Goal: Task Accomplishment & Management: Manage account settings

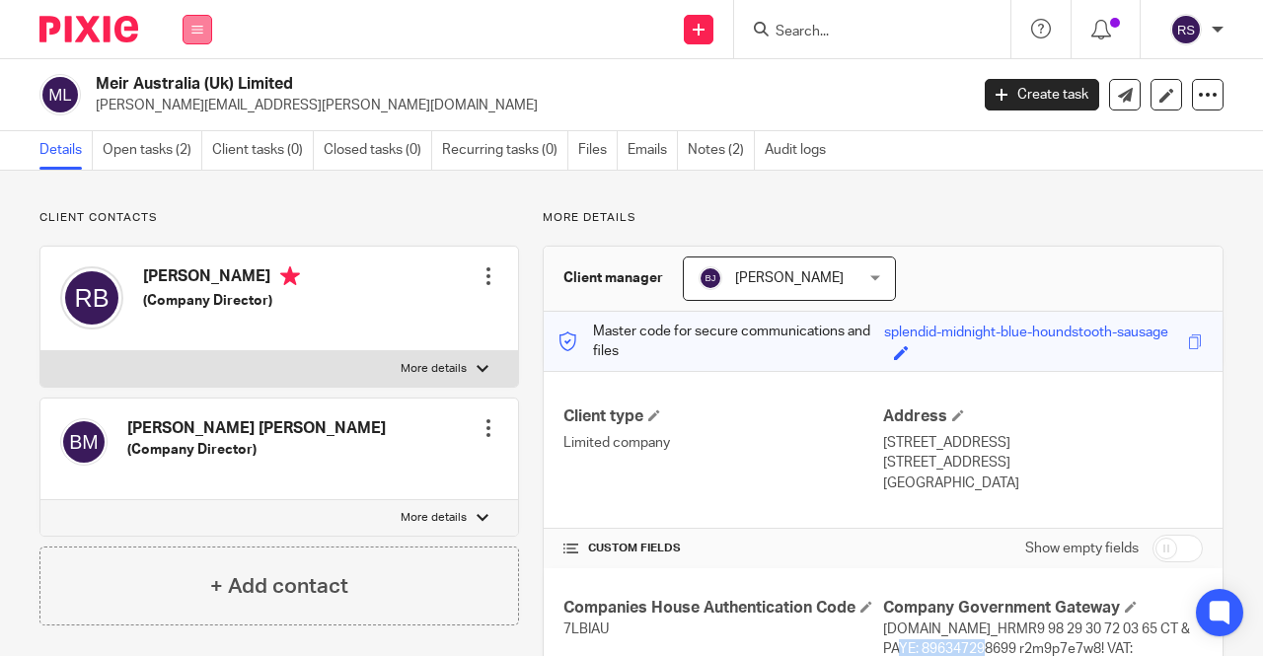
click at [193, 29] on icon at bounding box center [197, 30] width 12 height 12
click at [203, 148] on link "Clients" at bounding box center [193, 150] width 45 height 14
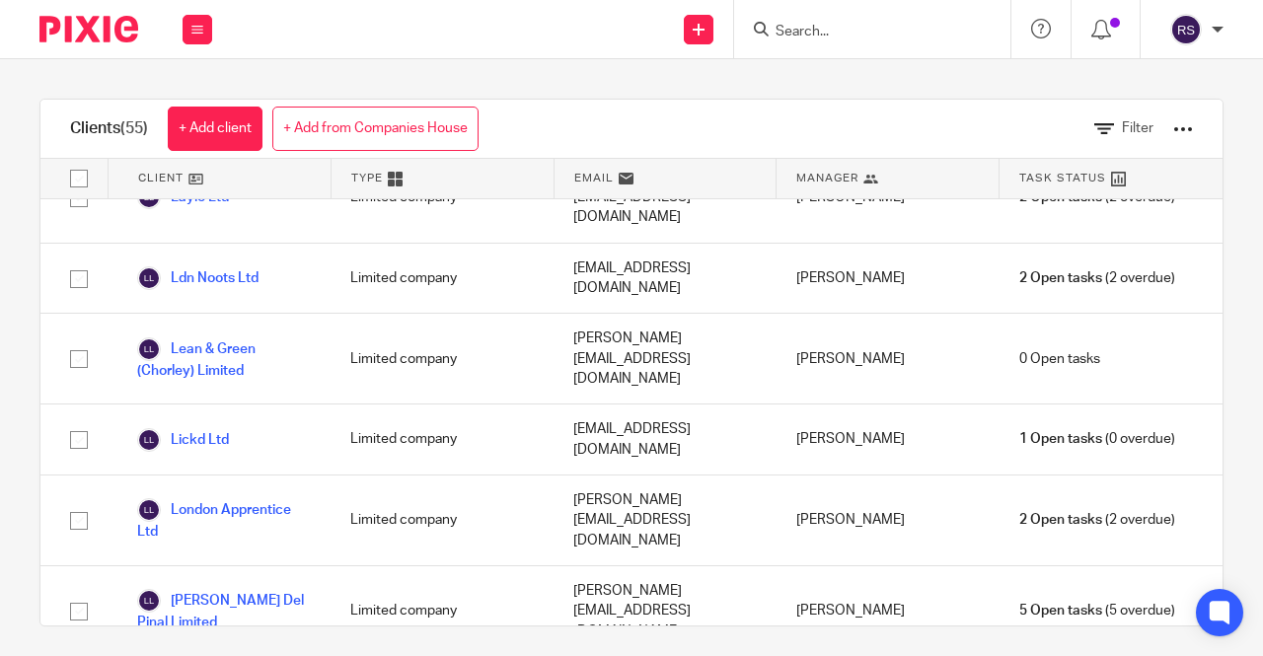
scroll to position [2170, 0]
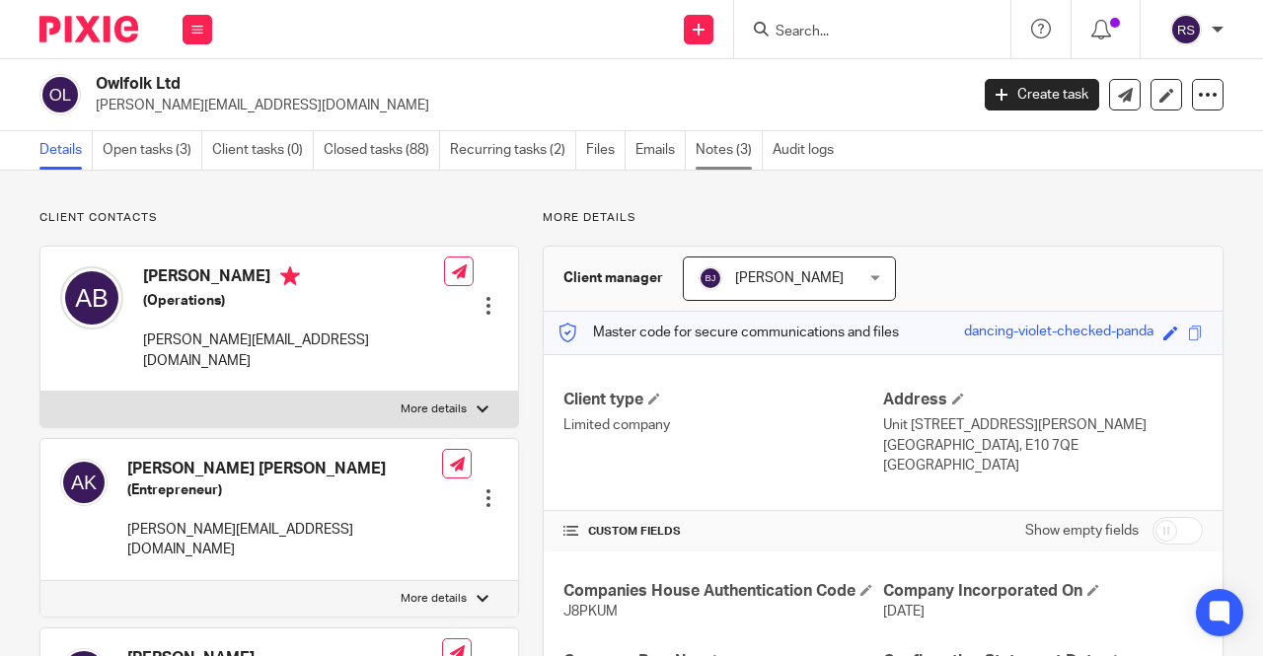
click at [729, 163] on link "Notes (3)" at bounding box center [729, 150] width 67 height 38
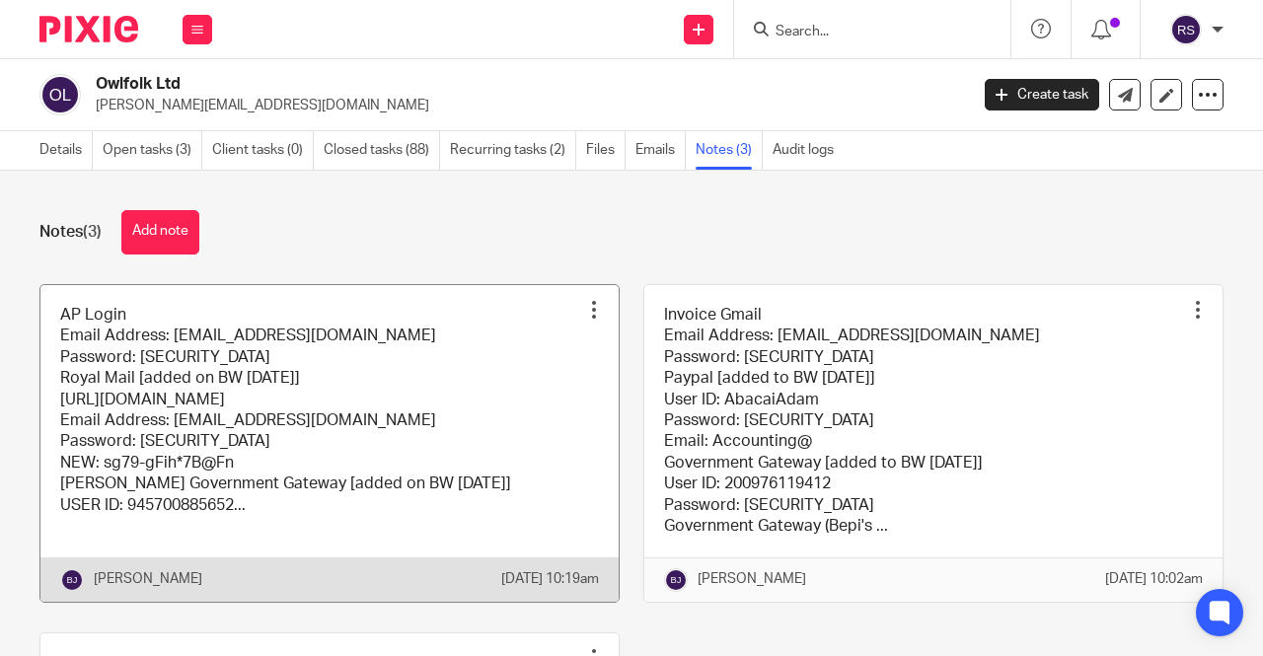
click at [413, 413] on link at bounding box center [329, 443] width 578 height 317
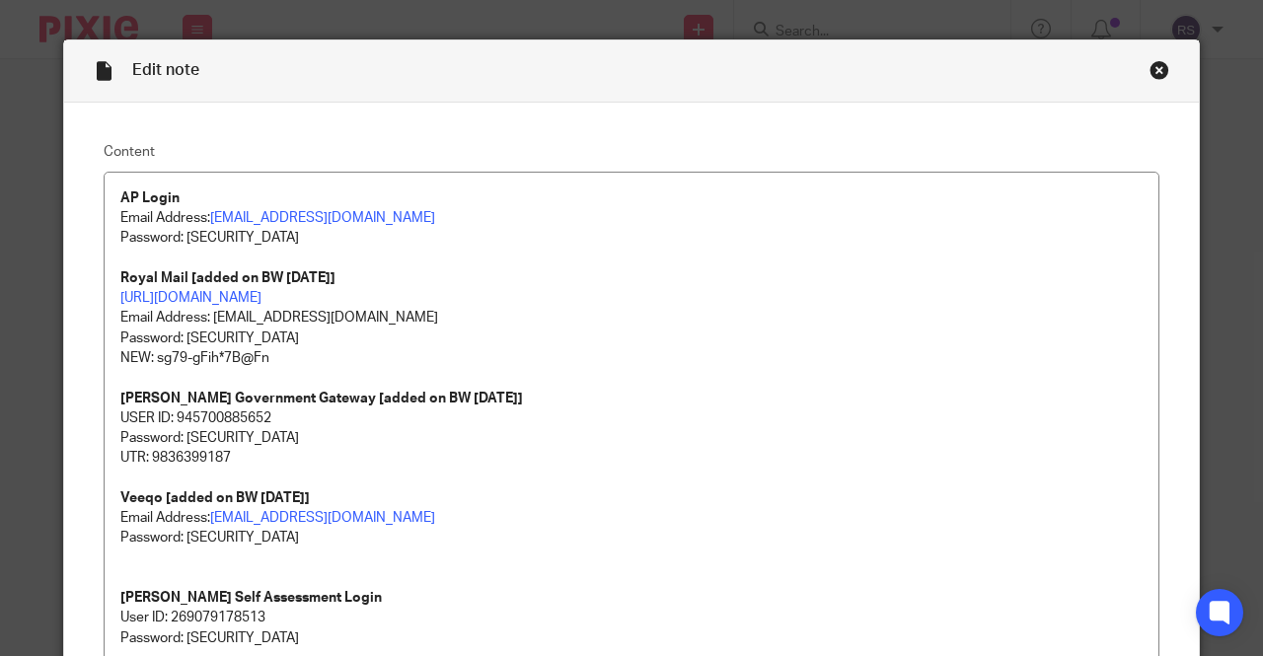
click at [1158, 71] on div "Close this dialog window" at bounding box center [1159, 70] width 20 height 20
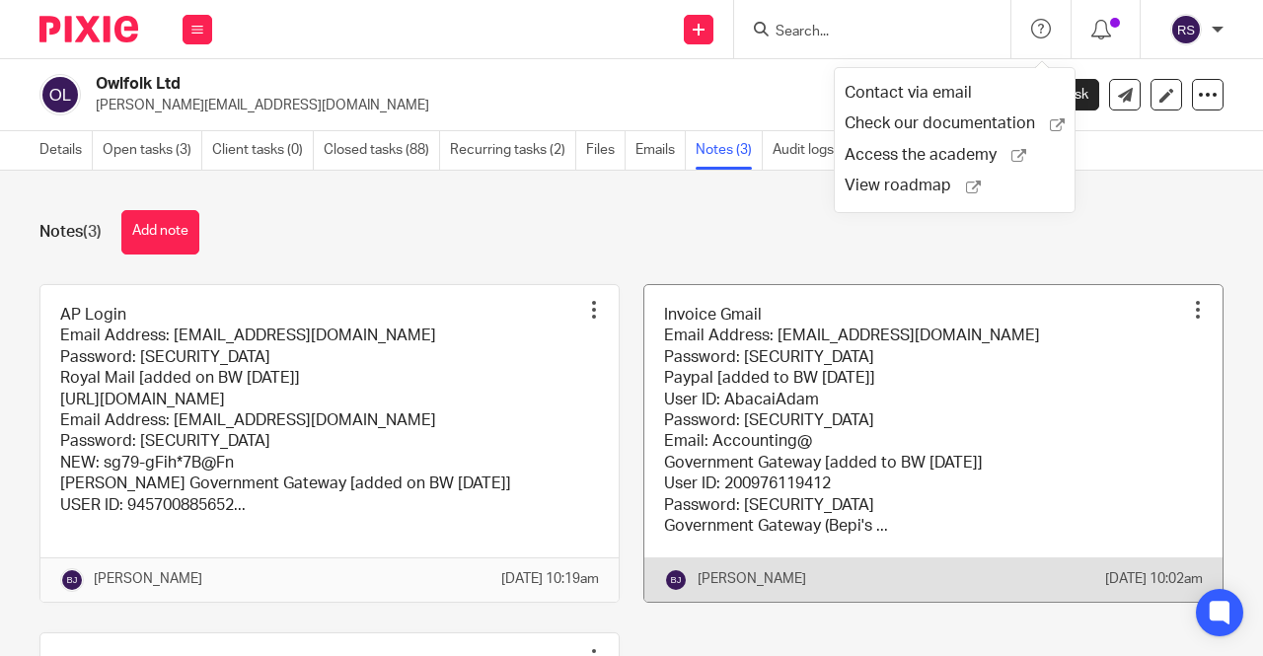
click at [971, 329] on link at bounding box center [933, 443] width 578 height 317
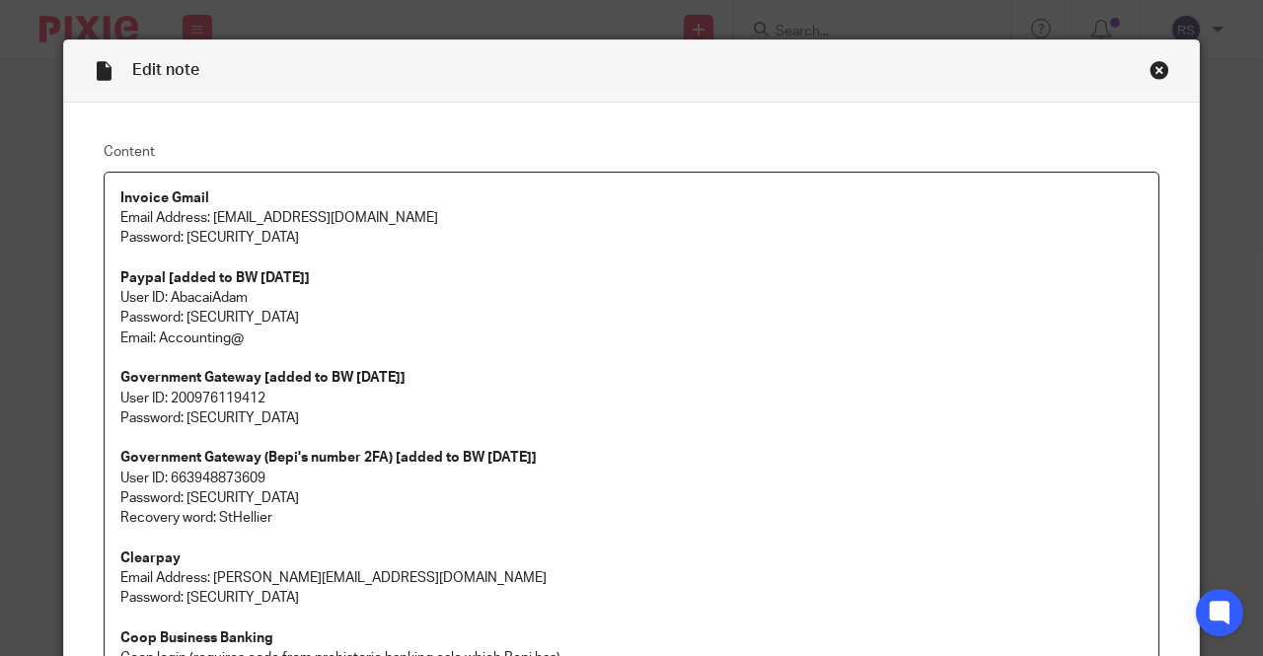
click at [710, 340] on p "Paypal [added to BW [DATE]] User ID: AbacaiAdam Password: [SECURITY_DATA] Email…" at bounding box center [631, 308] width 1022 height 80
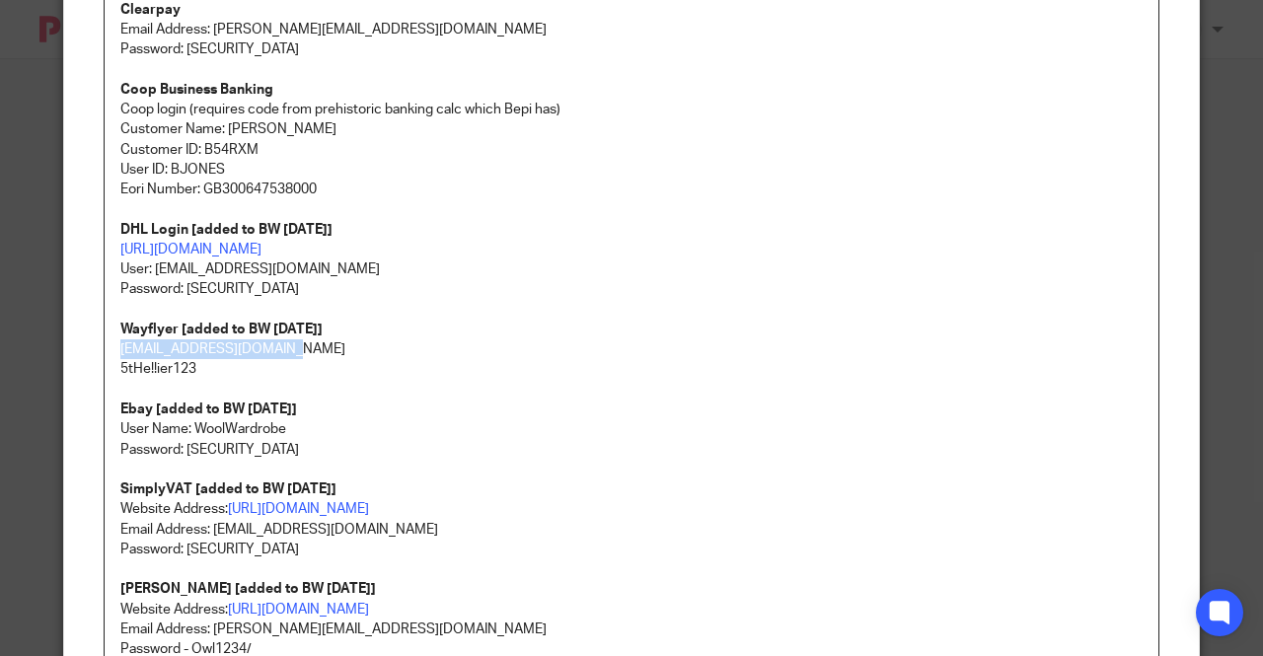
drag, startPoint x: 286, startPoint y: 354, endPoint x: 112, endPoint y: 351, distance: 173.7
click at [120, 351] on p "[EMAIL_ADDRESS][DOMAIN_NAME]" at bounding box center [631, 349] width 1022 height 20
